Goal: Complete application form

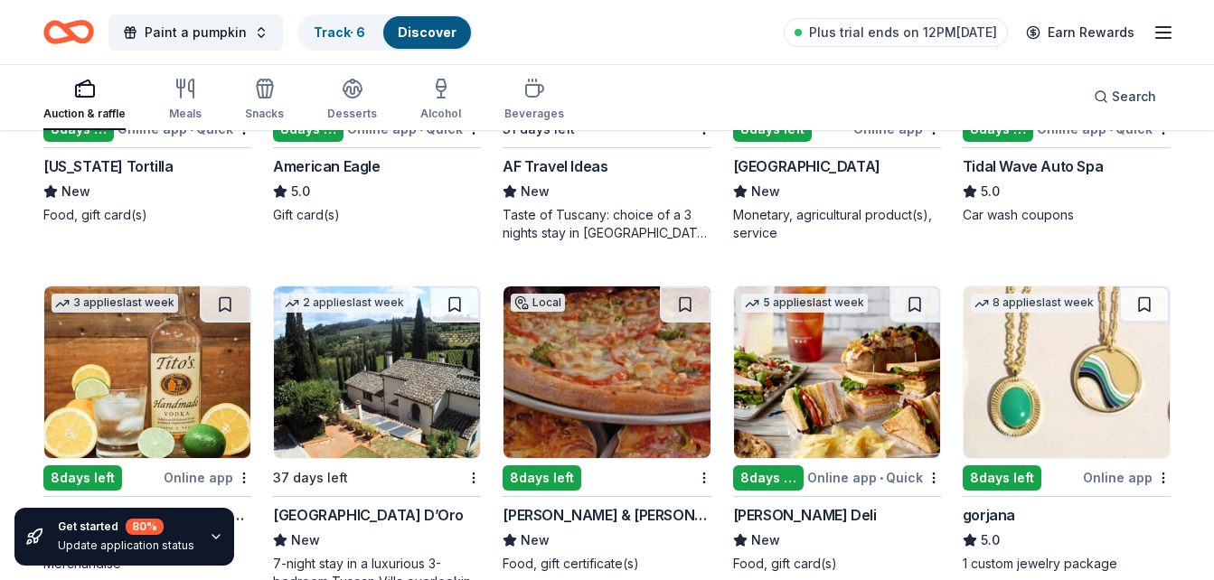
scroll to position [2183, 0]
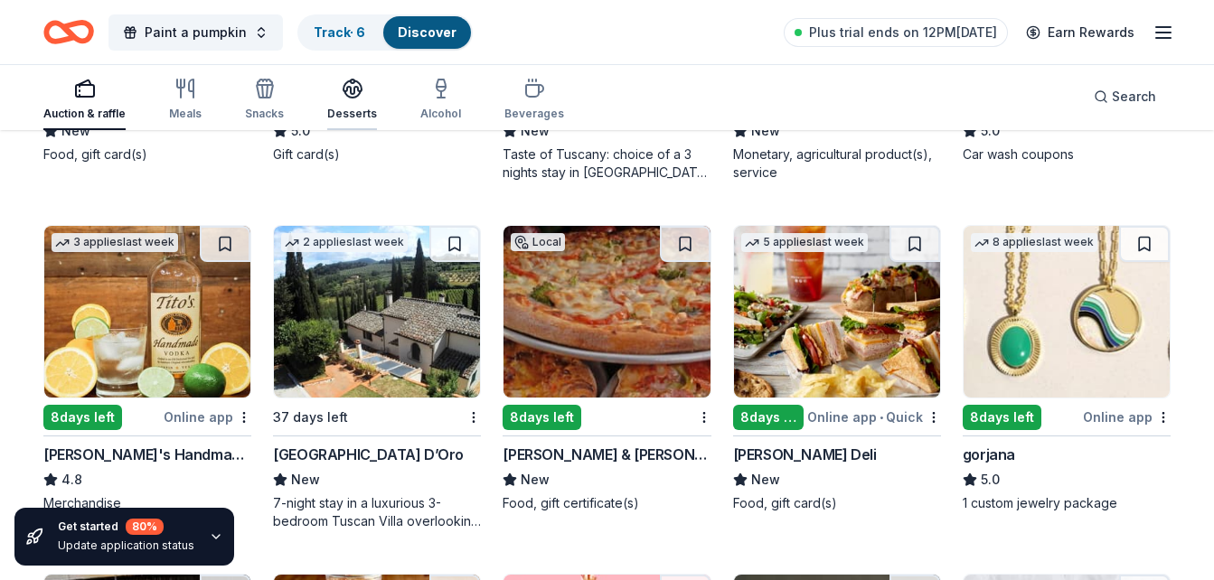
click at [344, 91] on icon "button" at bounding box center [353, 87] width 18 height 14
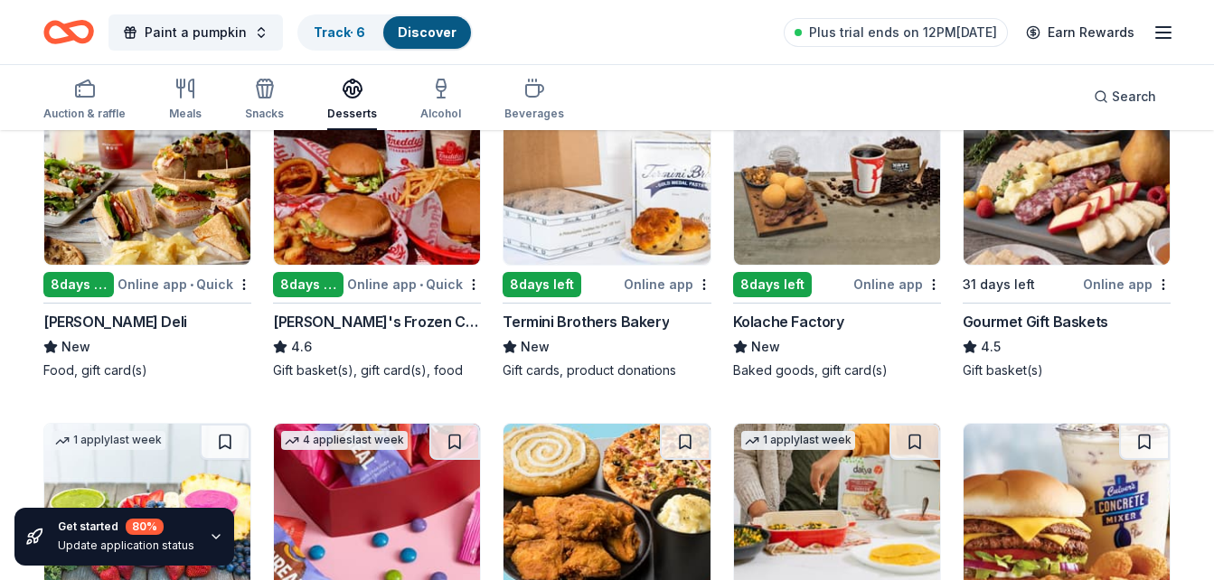
scroll to position [289, 0]
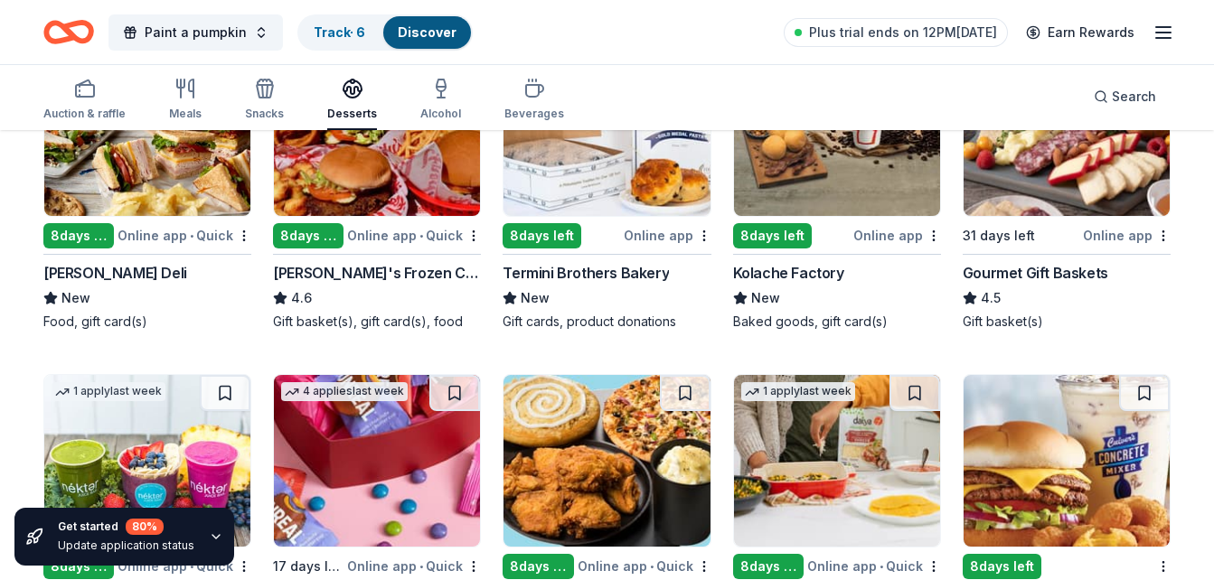
click at [63, 229] on div "8 days left" at bounding box center [78, 235] width 71 height 25
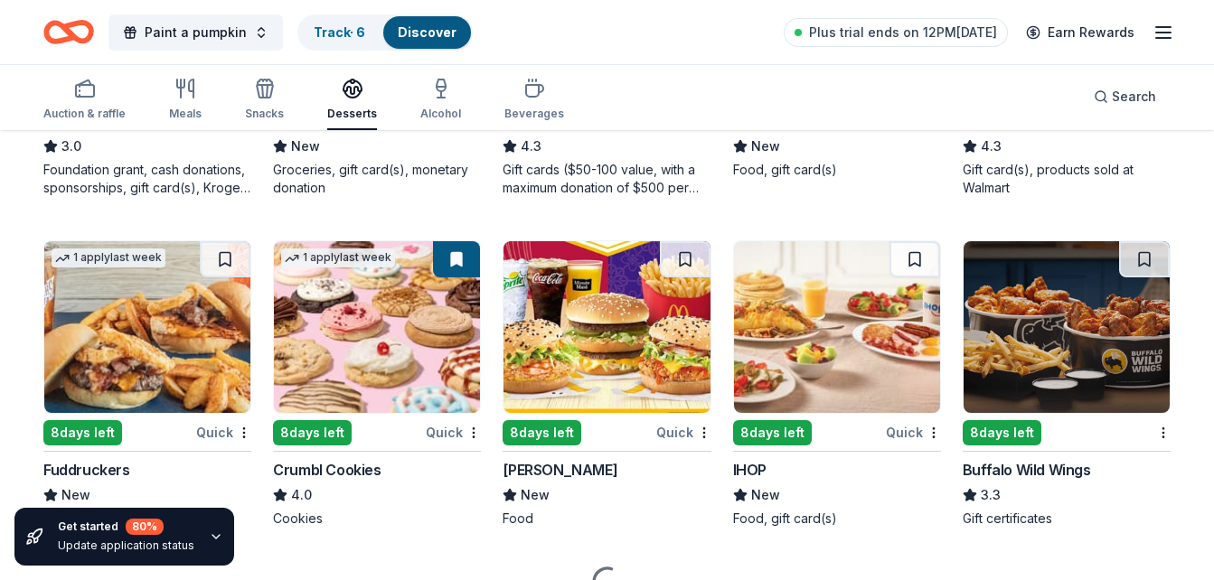
scroll to position [1157, 0]
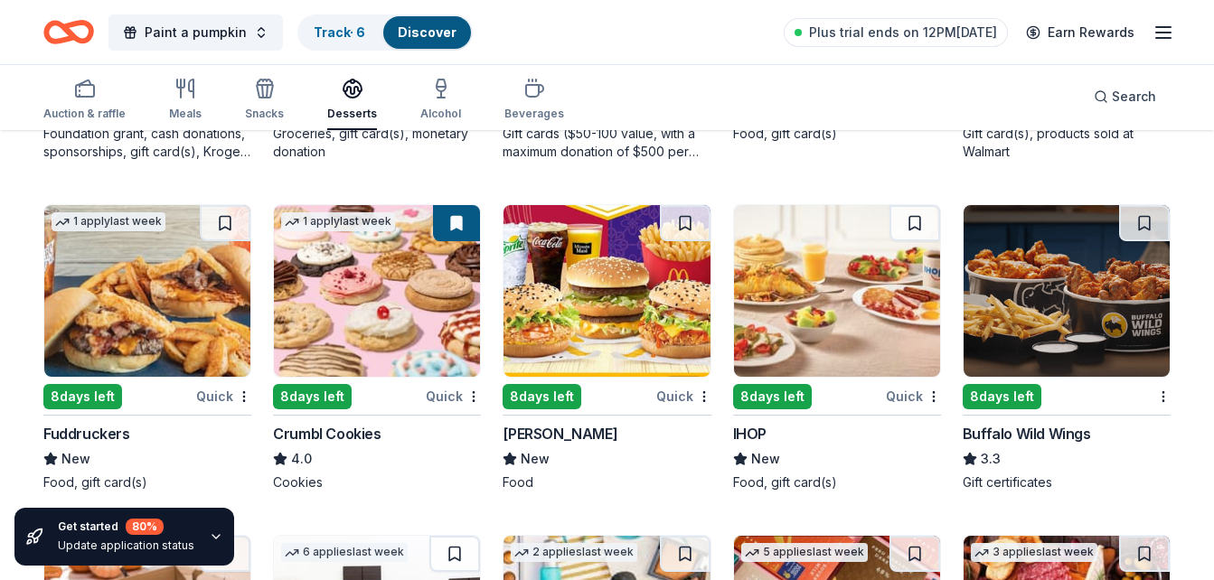
click at [1003, 396] on div "8 days left" at bounding box center [1002, 396] width 79 height 25
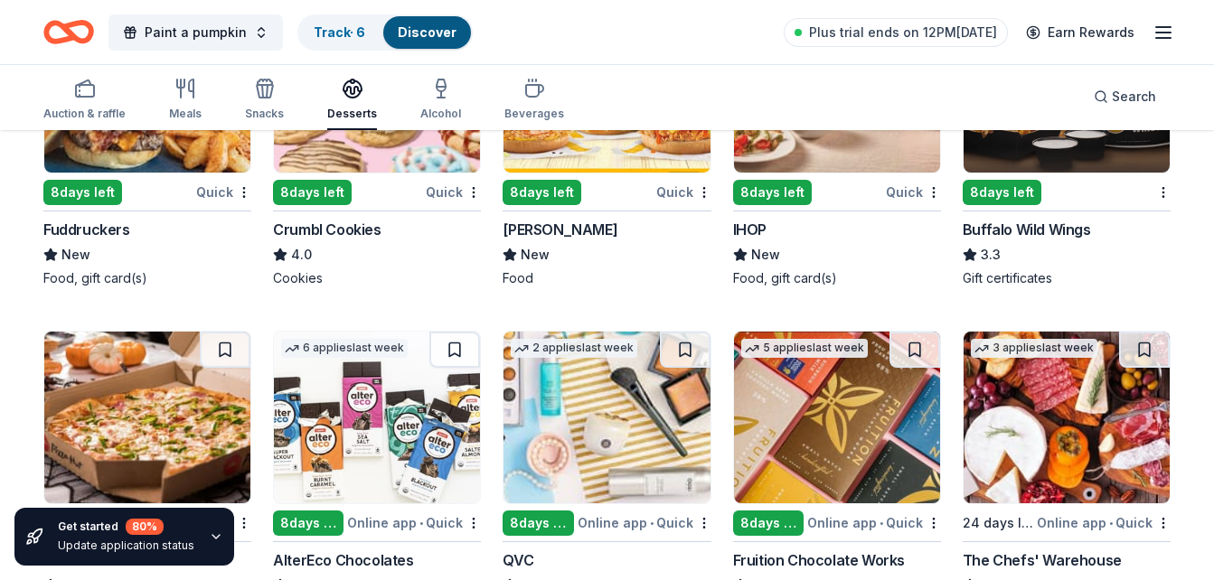
scroll to position [1454, 0]
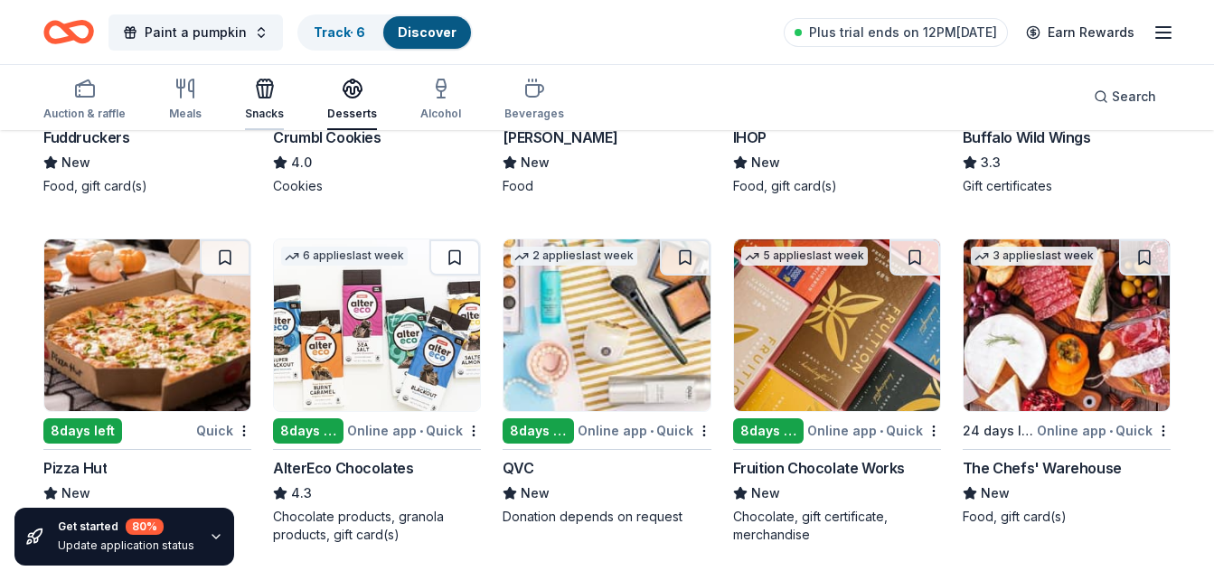
click at [260, 98] on icon "button" at bounding box center [265, 91] width 16 height 13
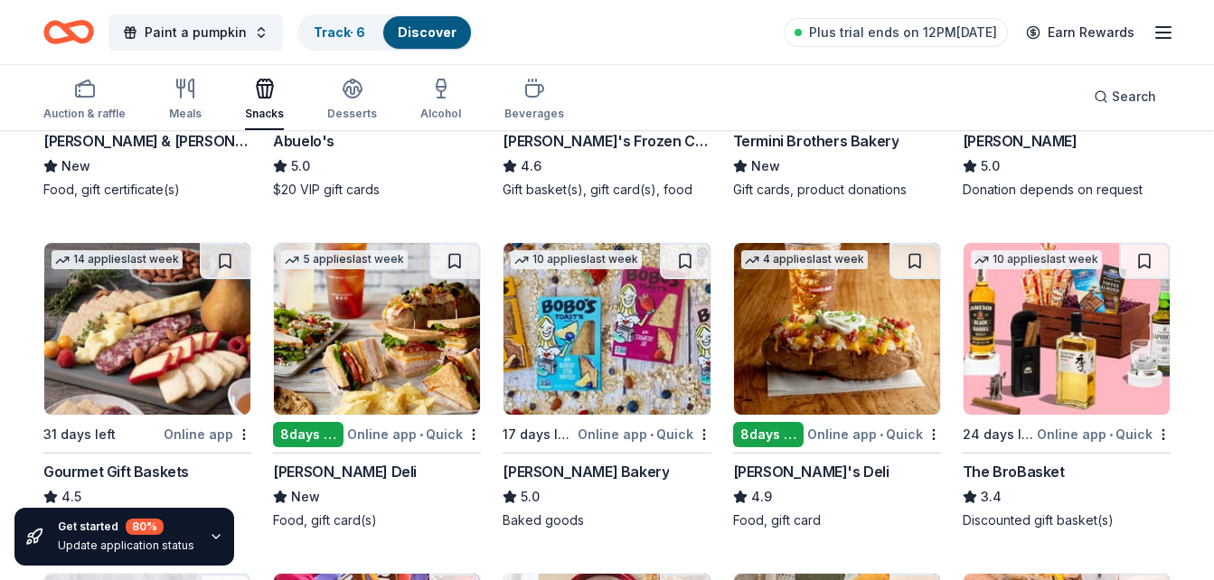
scroll to position [470, 0]
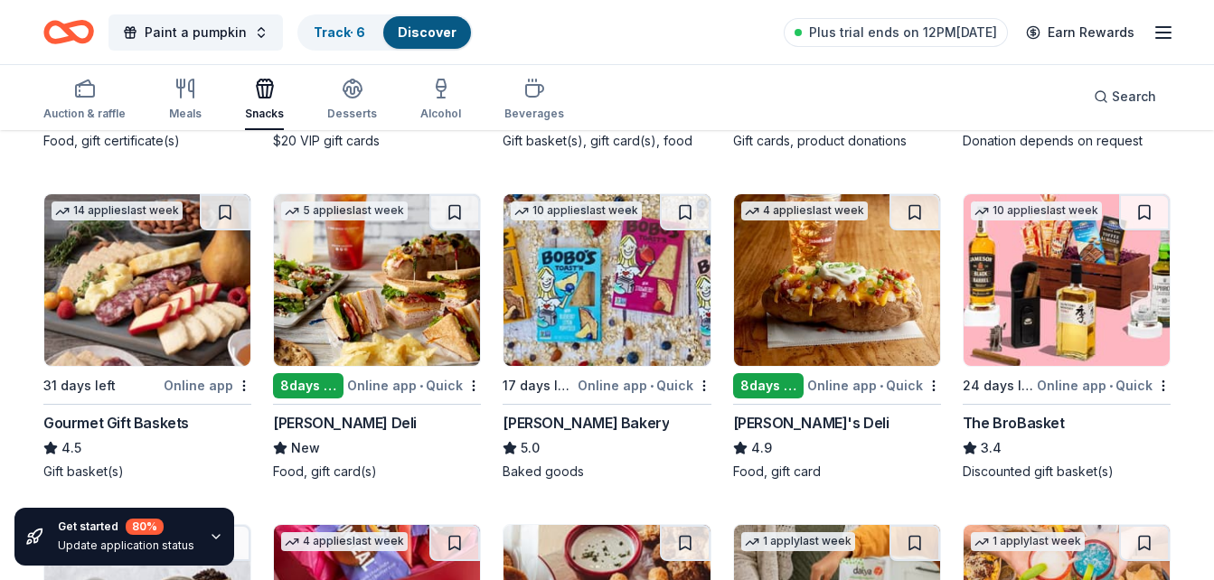
click at [174, 311] on img at bounding box center [147, 280] width 206 height 172
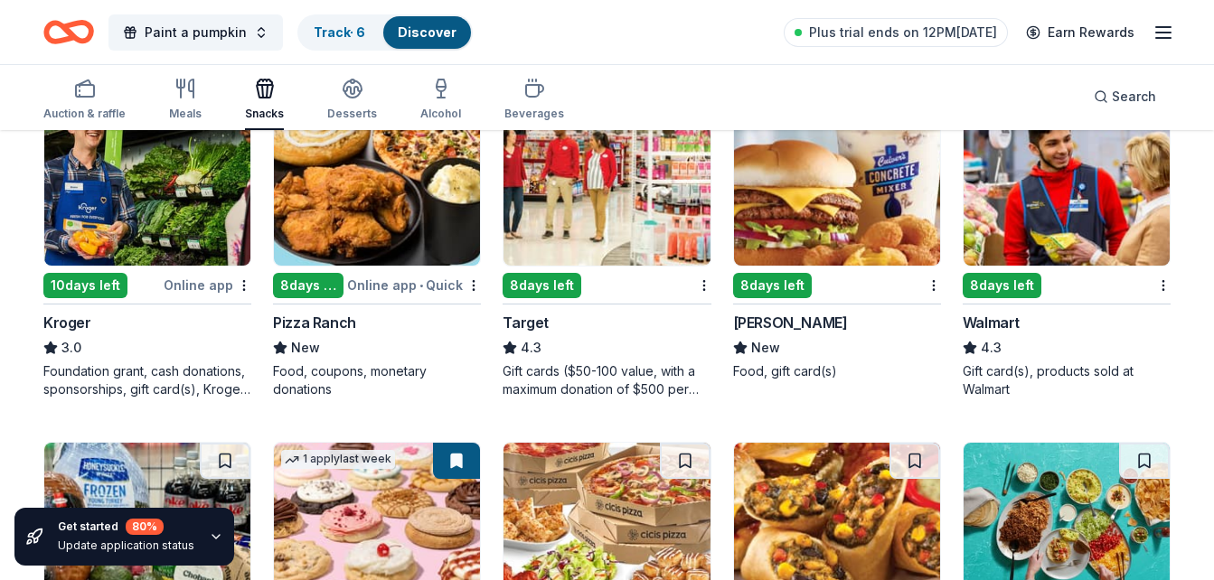
scroll to position [1255, 0]
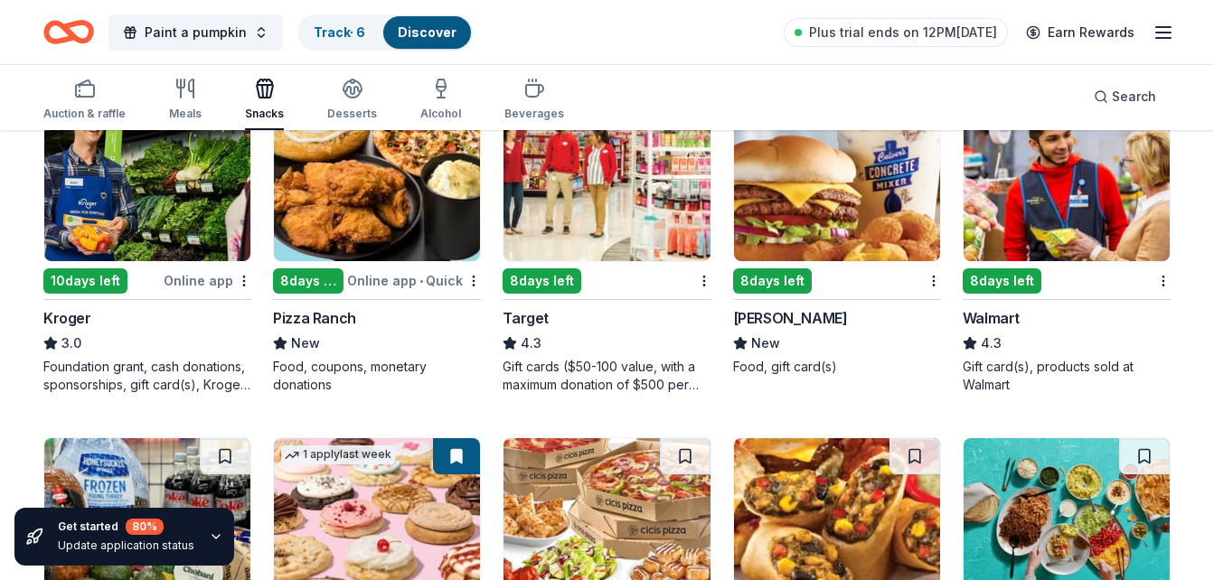
click at [1054, 255] on img at bounding box center [1067, 175] width 206 height 172
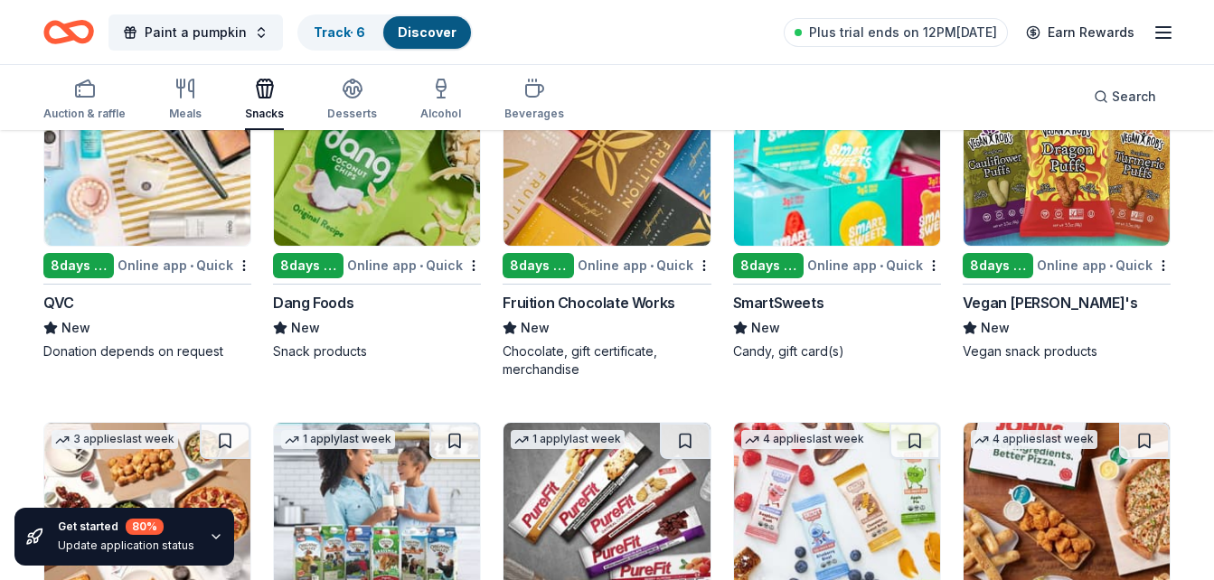
scroll to position [2831, 0]
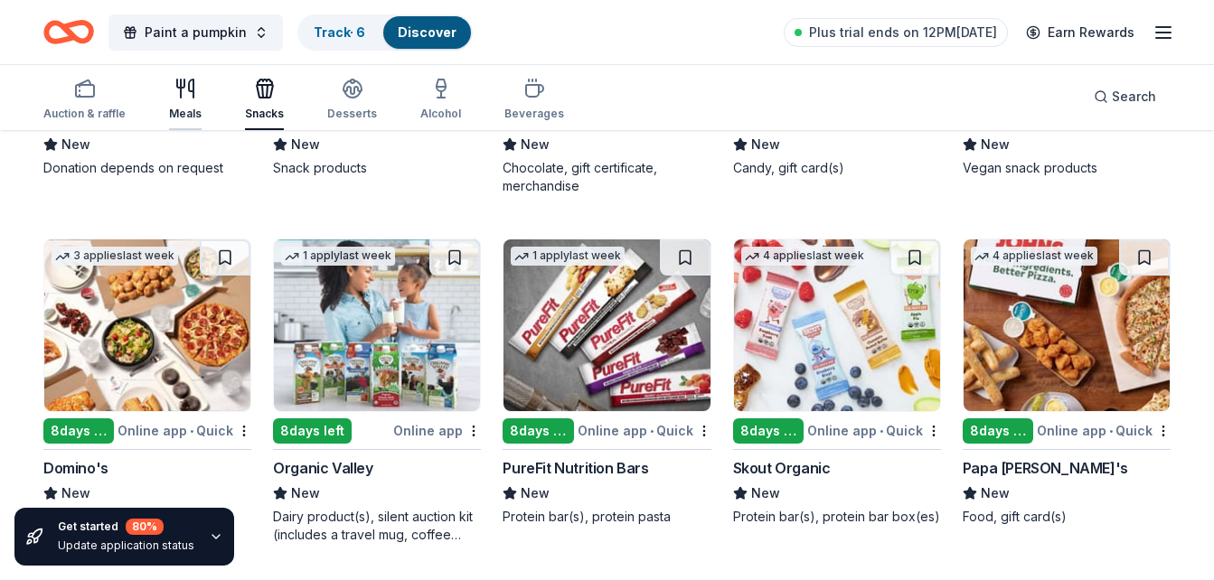
click at [182, 102] on div "Meals" at bounding box center [185, 99] width 33 height 43
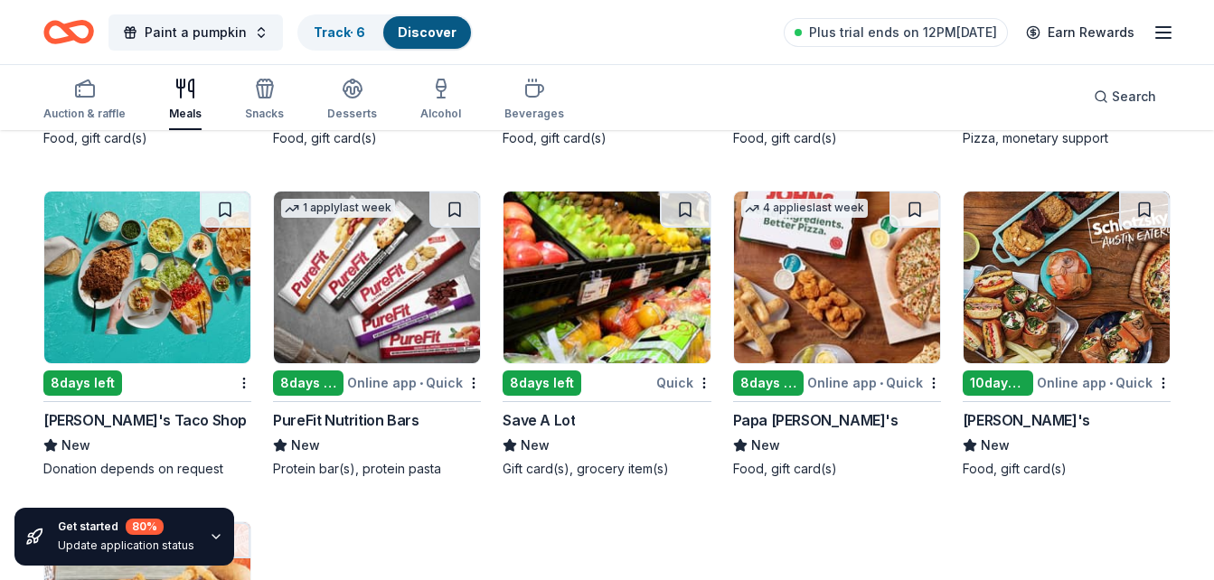
scroll to position [2531, 0]
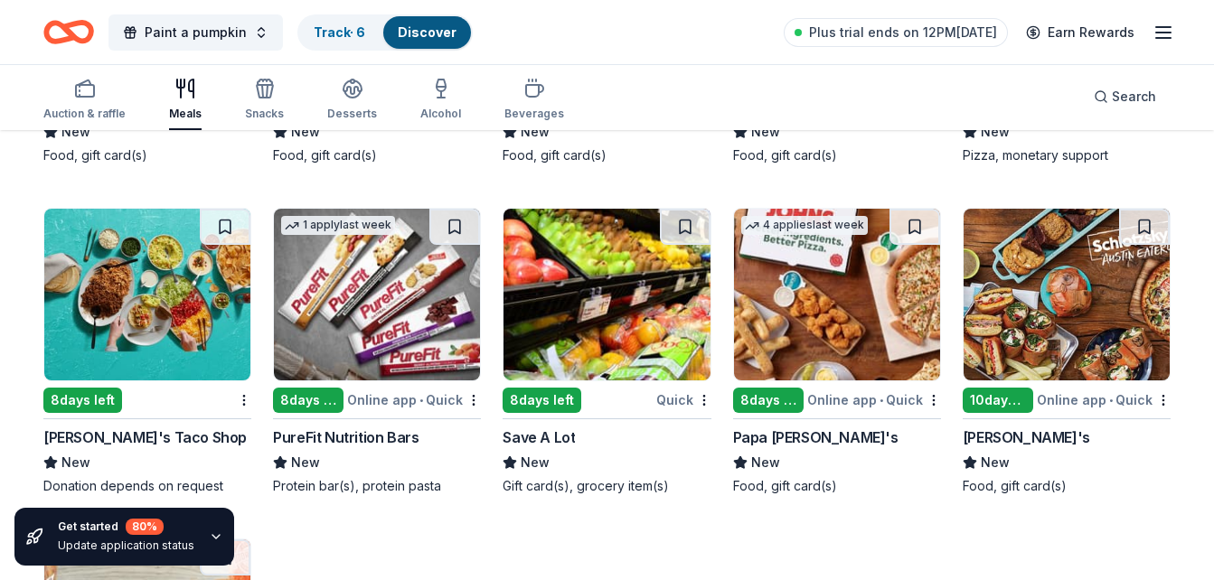
click at [1101, 347] on img at bounding box center [1067, 295] width 206 height 172
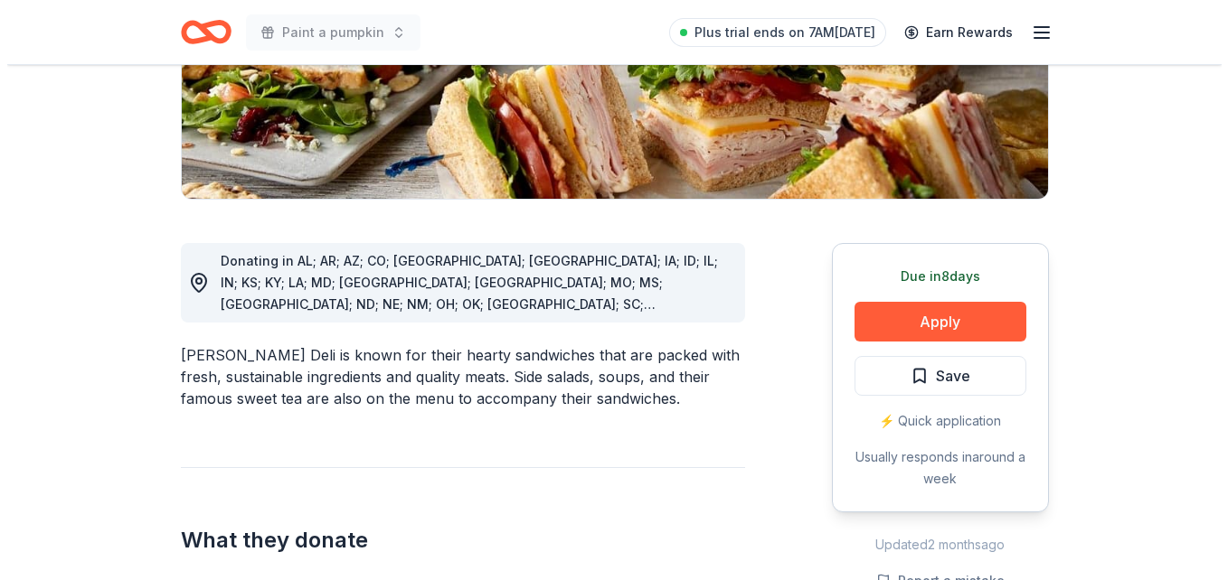
scroll to position [342, 0]
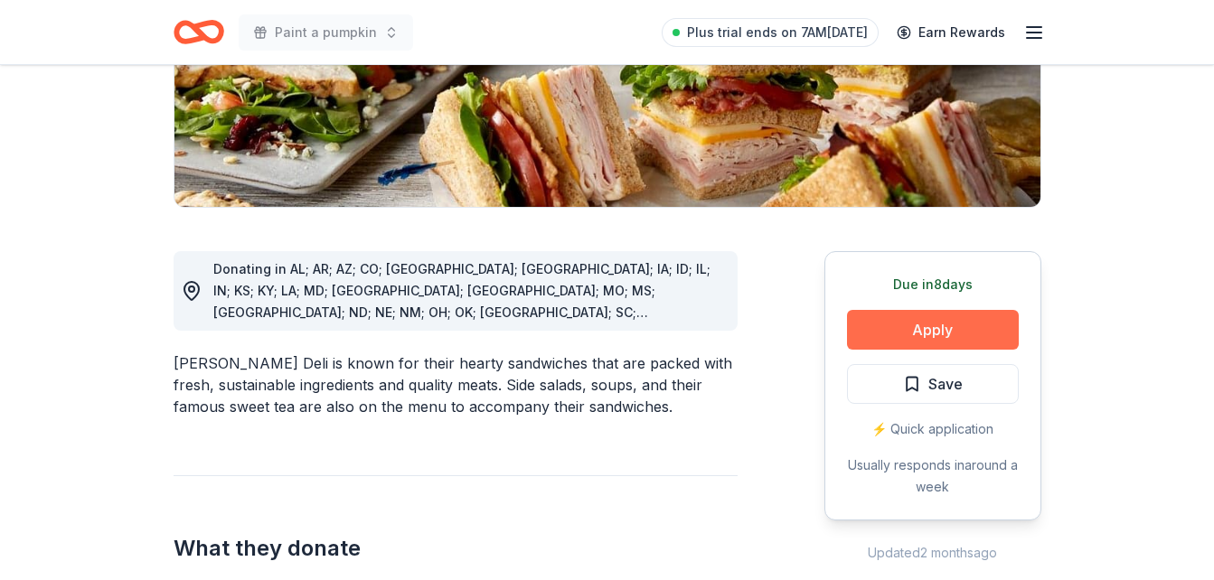
click at [945, 313] on button "Apply" at bounding box center [933, 330] width 172 height 40
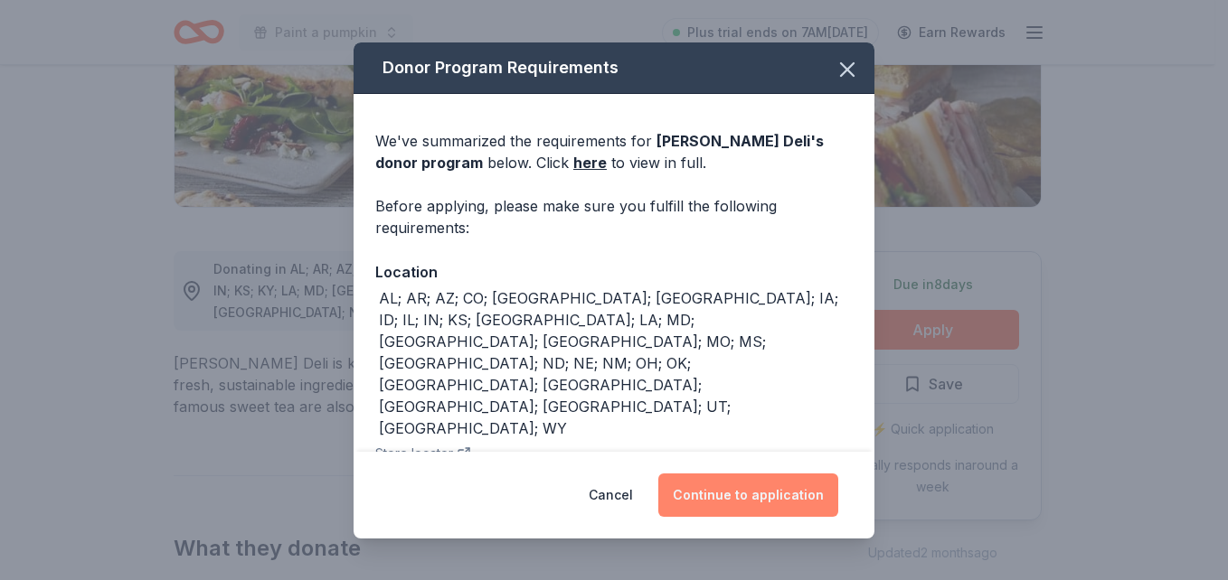
click at [775, 494] on button "Continue to application" at bounding box center [748, 495] width 180 height 43
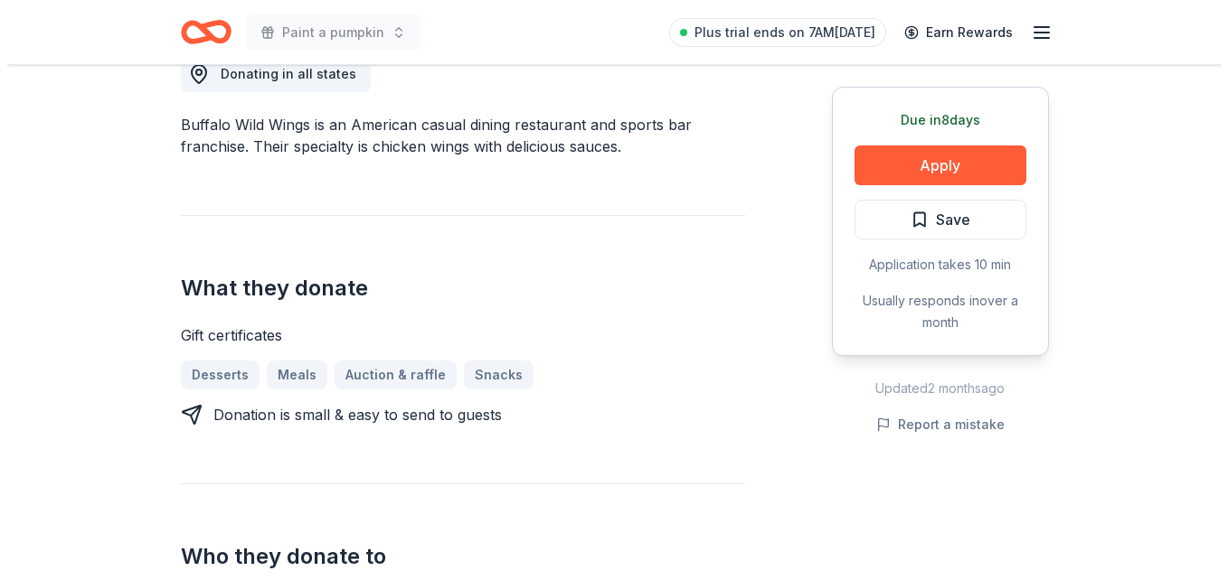
scroll to position [565, 0]
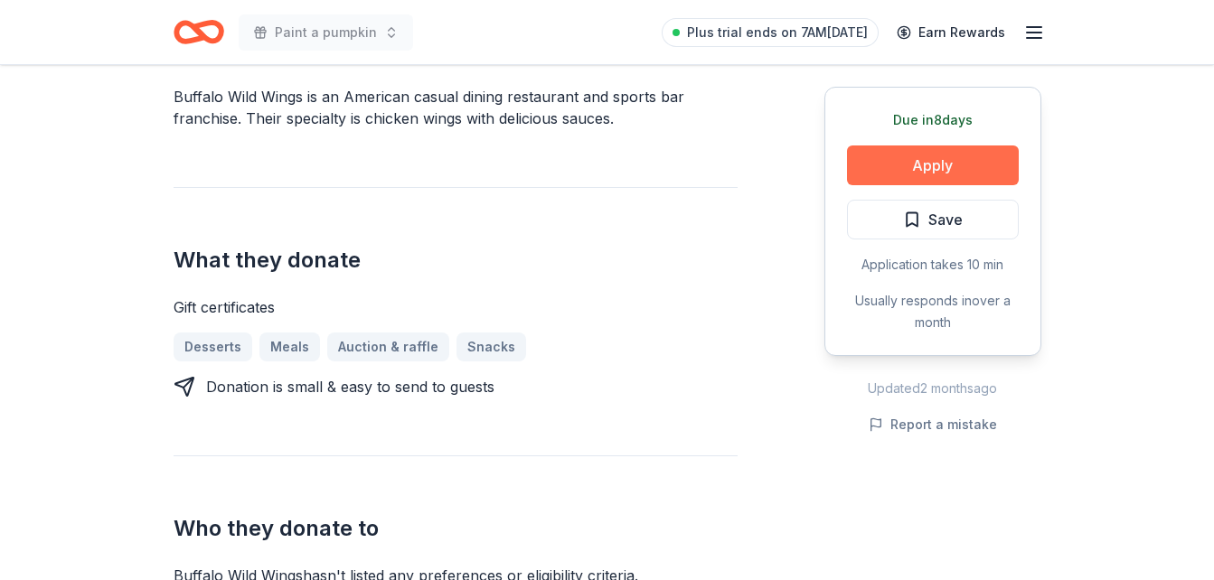
click at [895, 158] on button "Apply" at bounding box center [933, 166] width 172 height 40
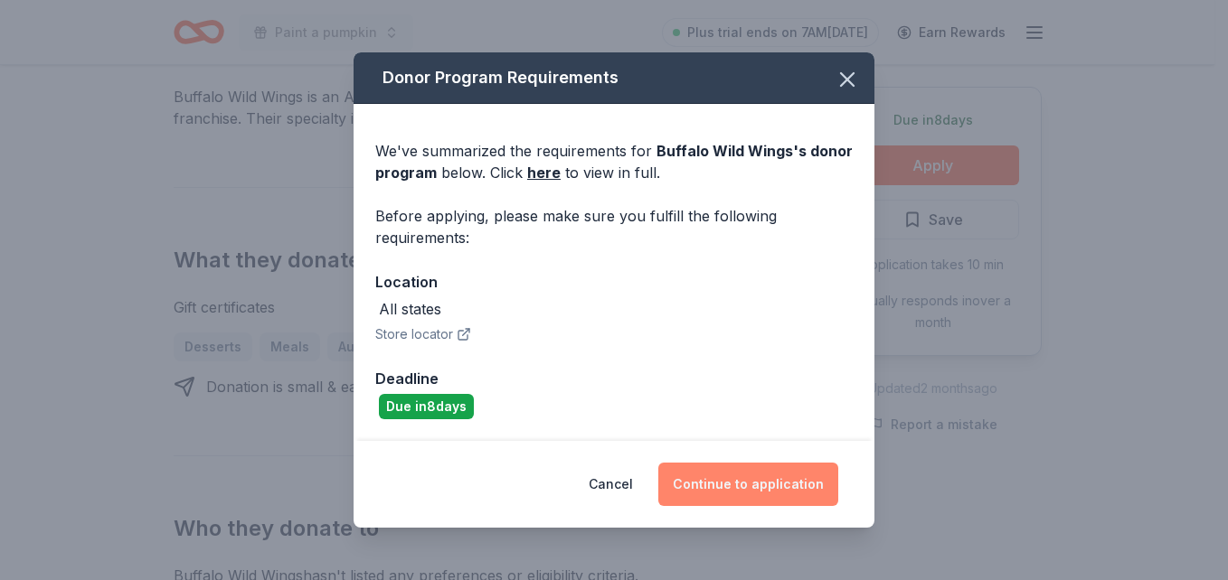
click at [777, 479] on button "Continue to application" at bounding box center [748, 484] width 180 height 43
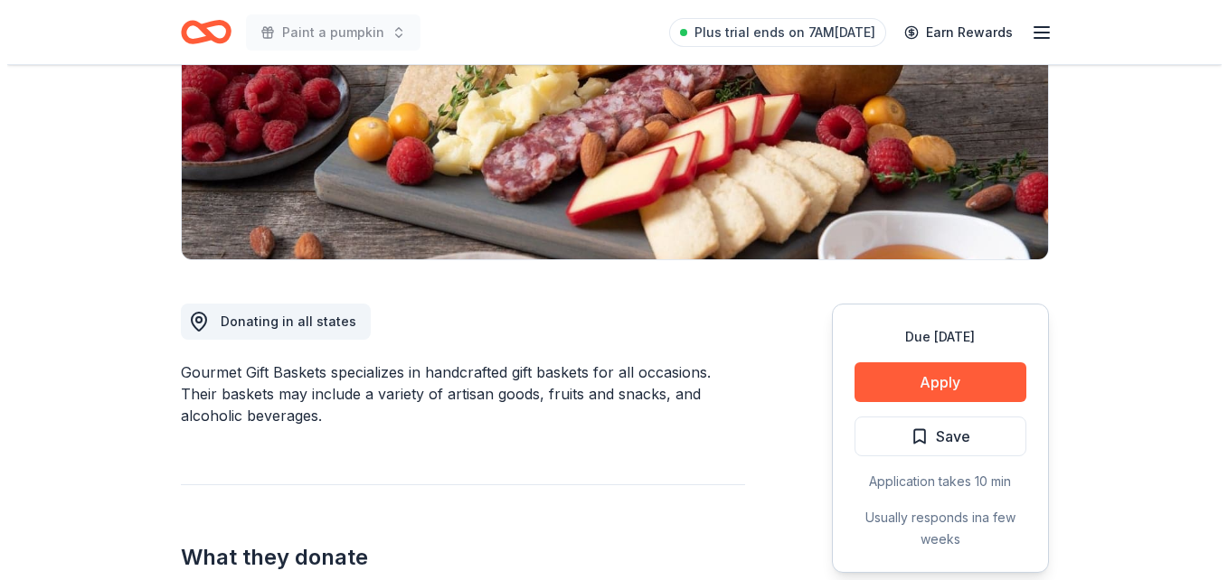
scroll to position [325, 0]
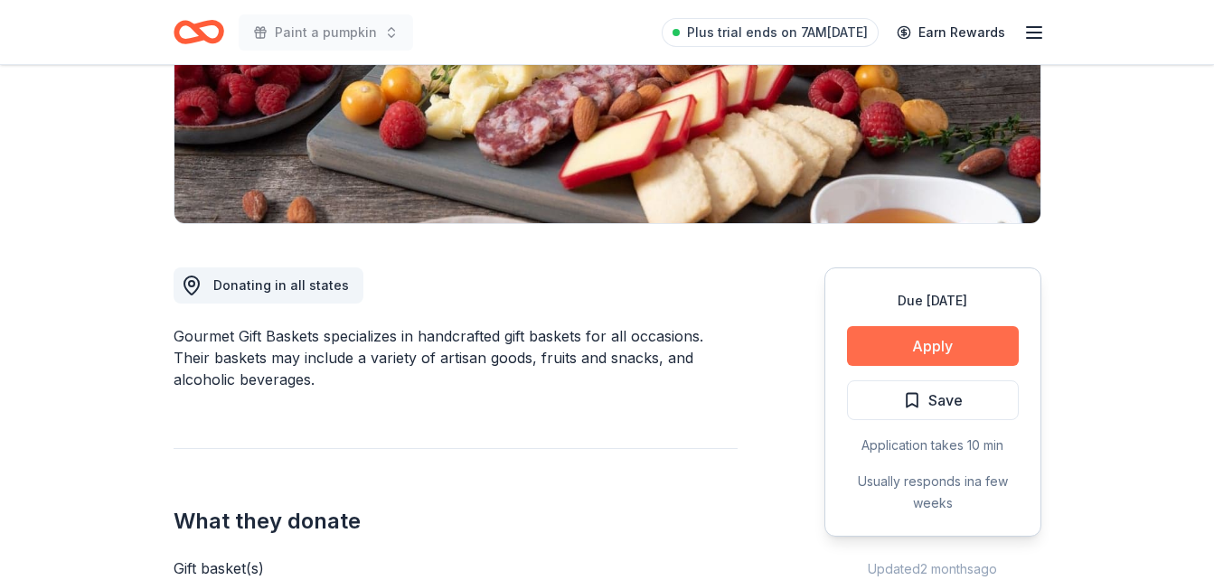
click at [916, 353] on button "Apply" at bounding box center [933, 346] width 172 height 40
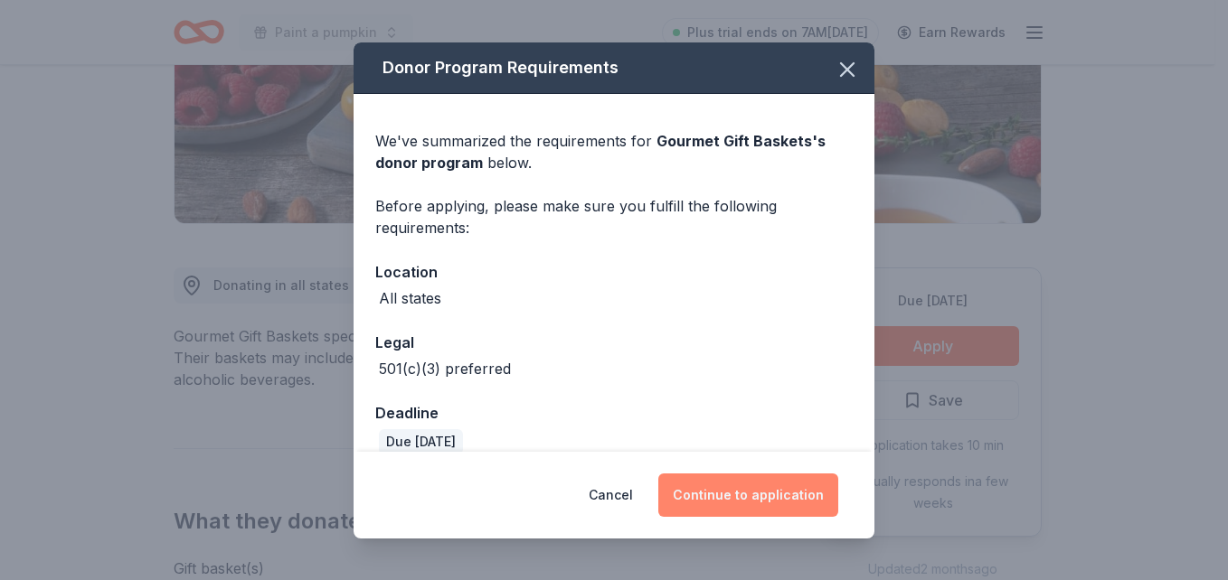
click at [728, 494] on button "Continue to application" at bounding box center [748, 495] width 180 height 43
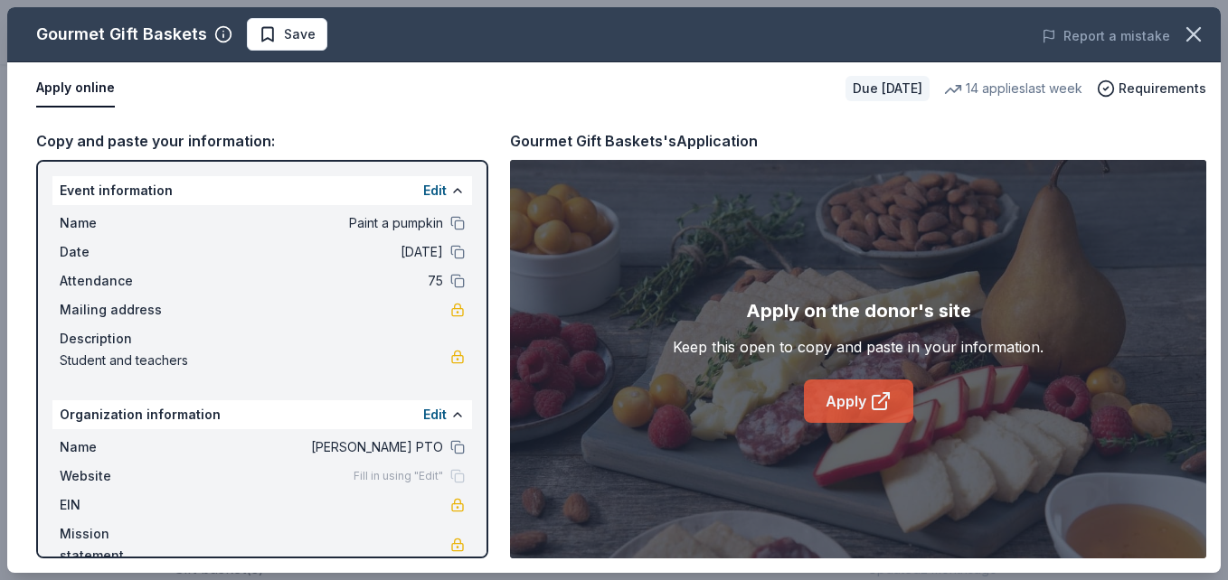
click at [880, 407] on icon at bounding box center [881, 402] width 22 height 22
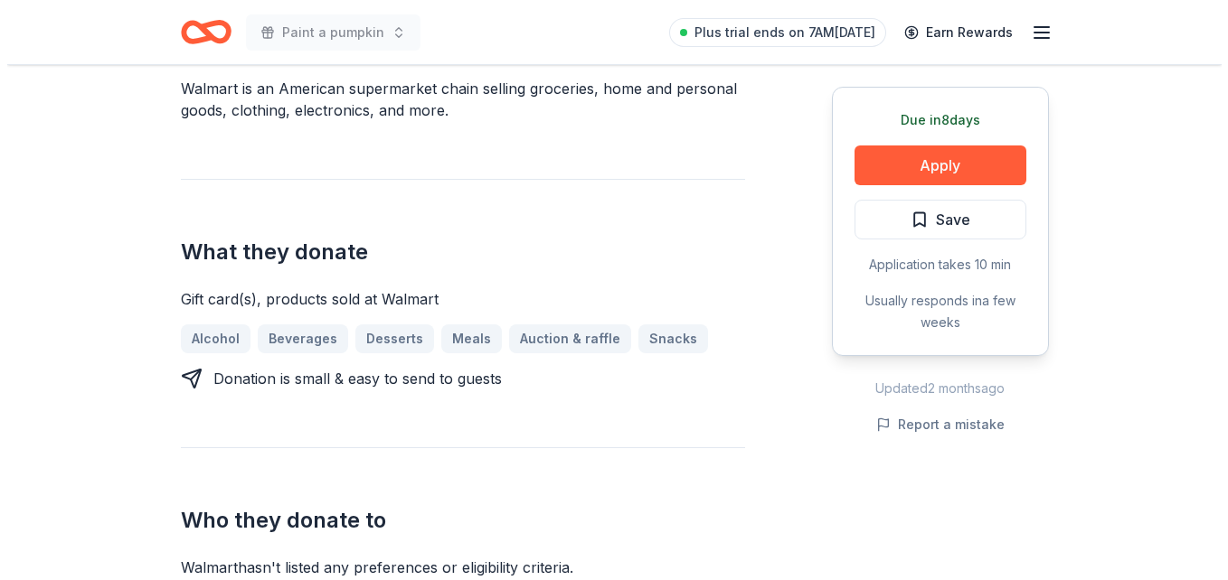
scroll to position [602, 0]
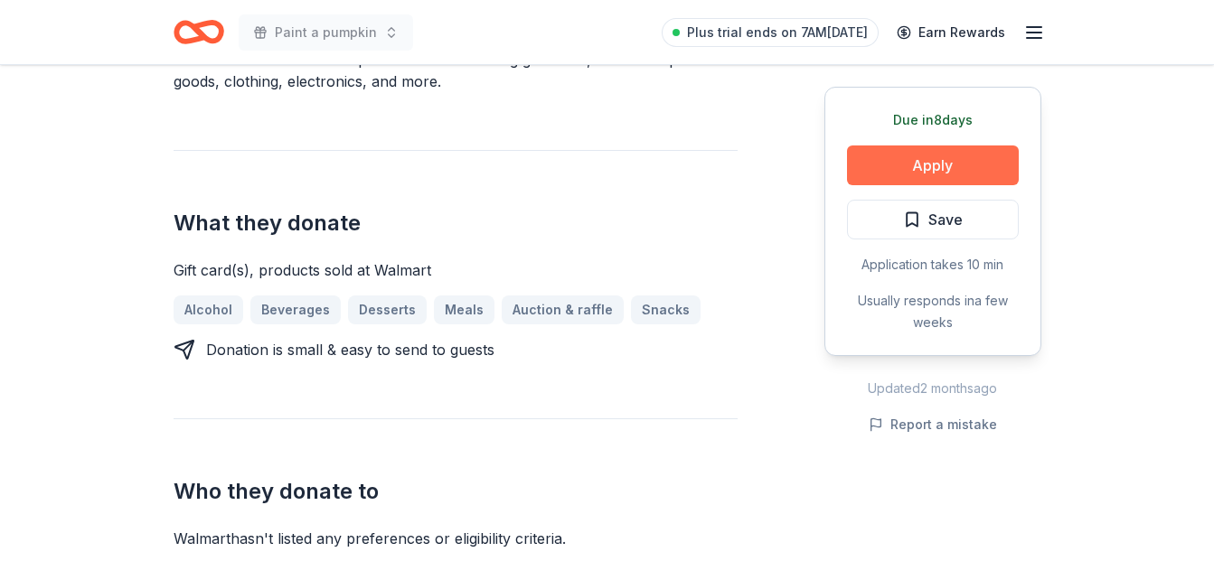
click at [899, 162] on button "Apply" at bounding box center [933, 166] width 172 height 40
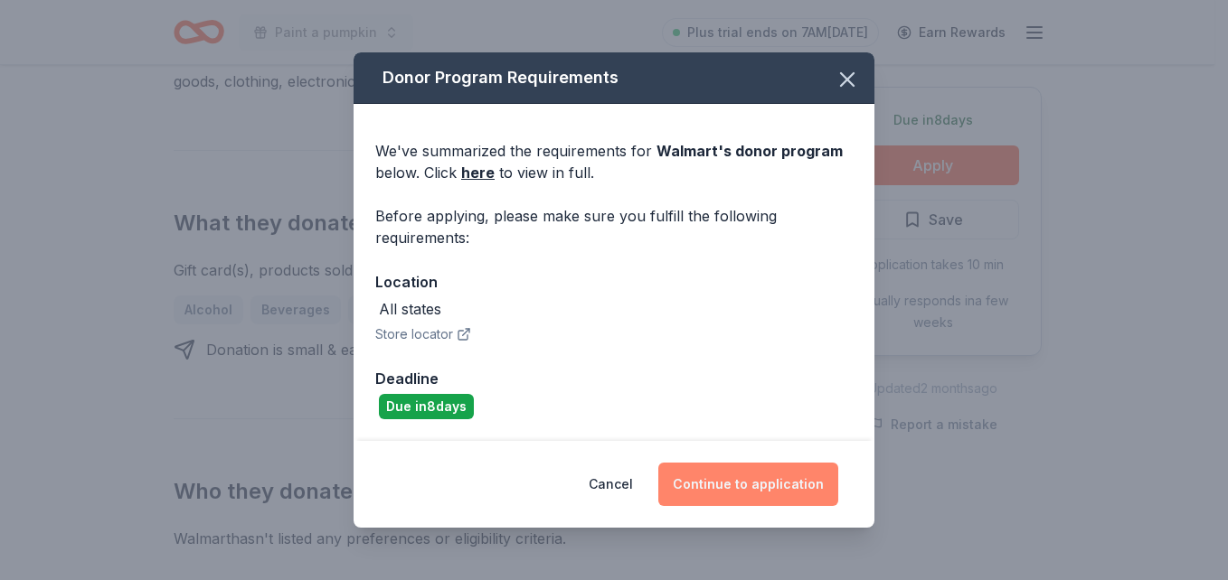
click at [756, 491] on button "Continue to application" at bounding box center [748, 484] width 180 height 43
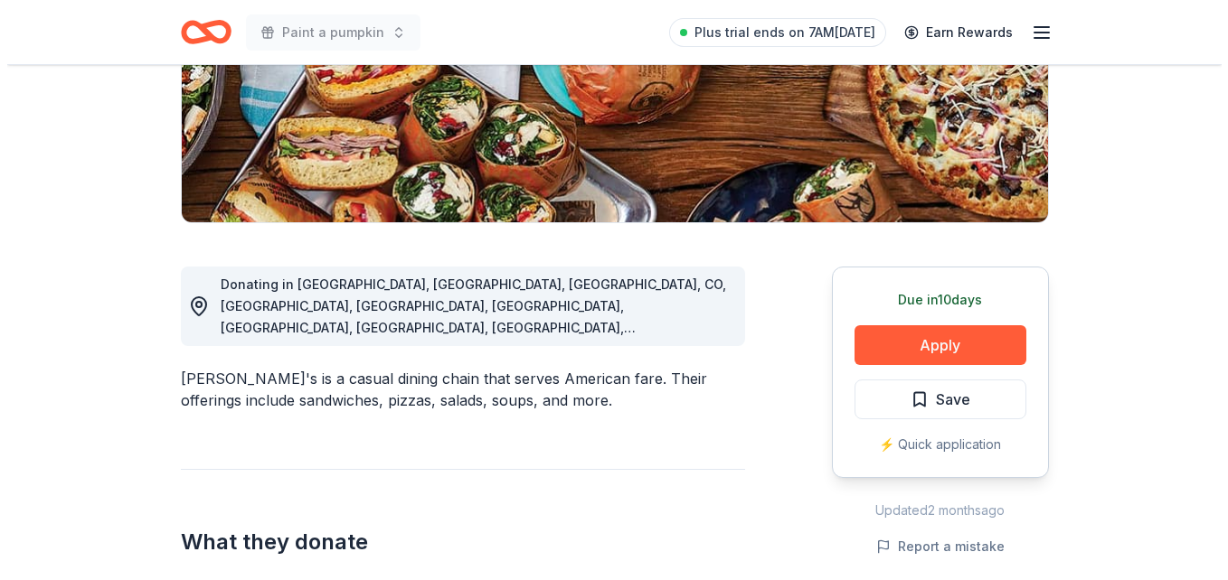
scroll to position [315, 0]
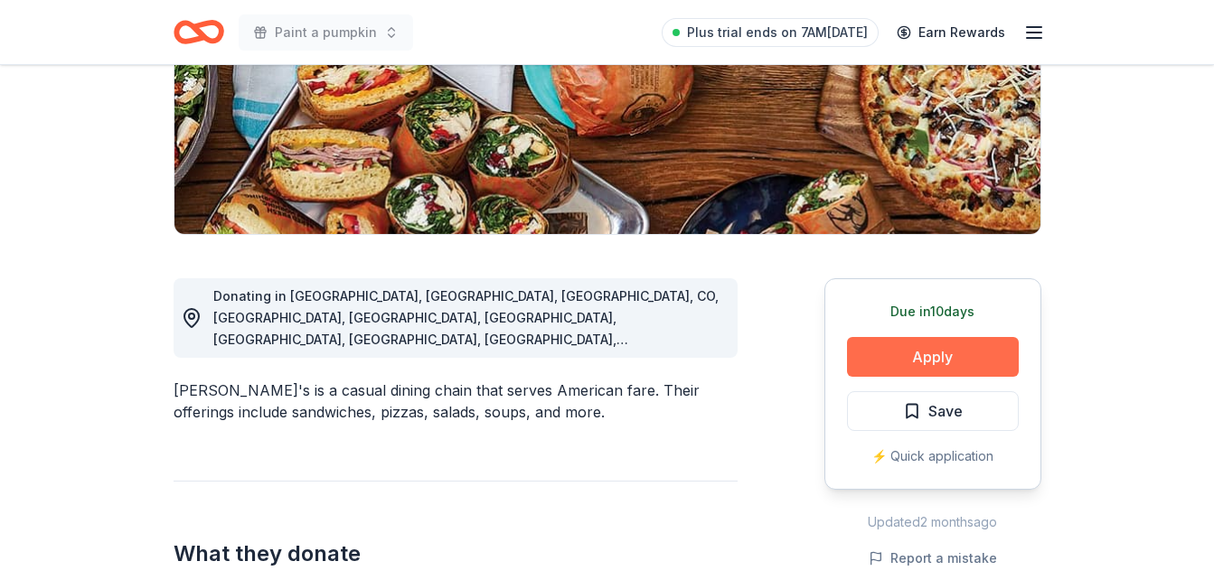
click at [918, 354] on button "Apply" at bounding box center [933, 357] width 172 height 40
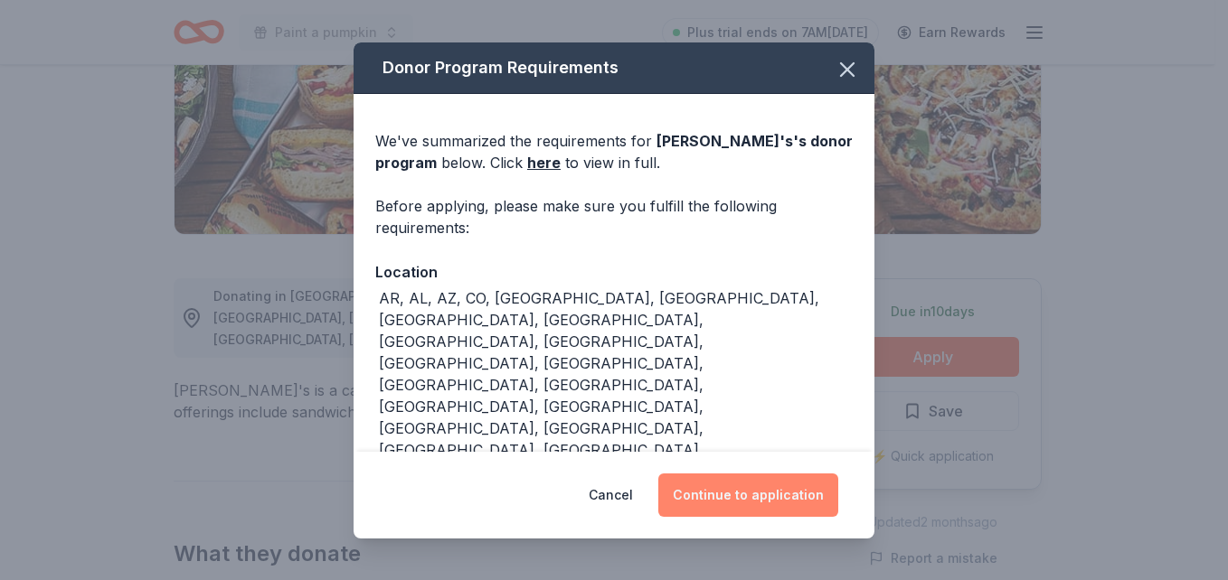
click at [777, 493] on button "Continue to application" at bounding box center [748, 495] width 180 height 43
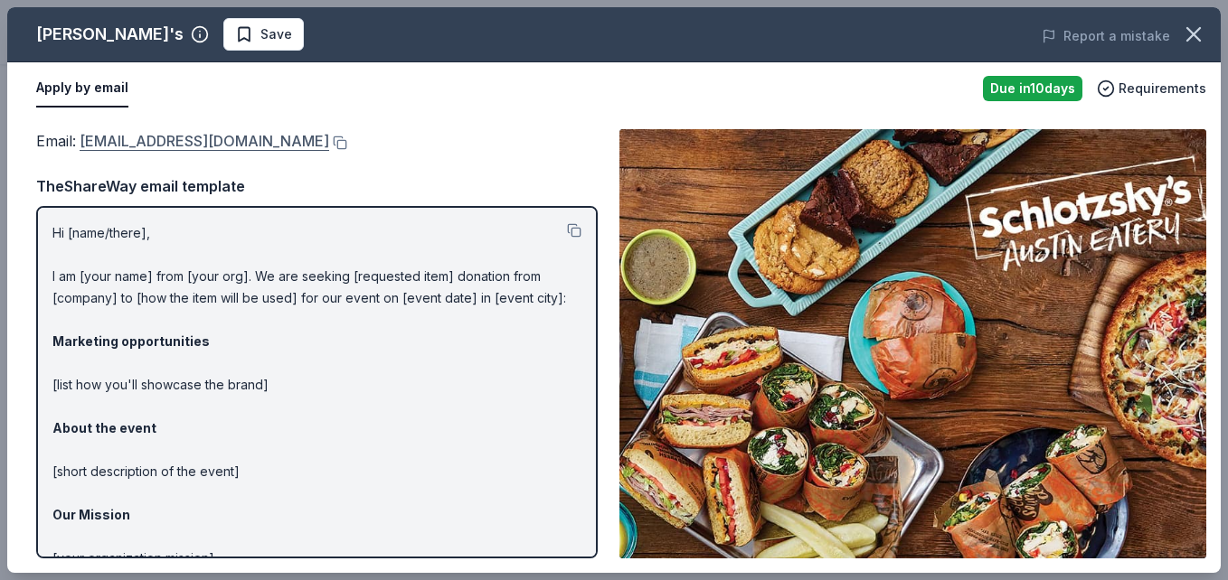
click at [130, 148] on link "[EMAIL_ADDRESS][DOMAIN_NAME]" at bounding box center [204, 141] width 249 height 24
click at [128, 140] on link "[EMAIL_ADDRESS][DOMAIN_NAME]" at bounding box center [204, 141] width 249 height 24
